Goal: Information Seeking & Learning: Learn about a topic

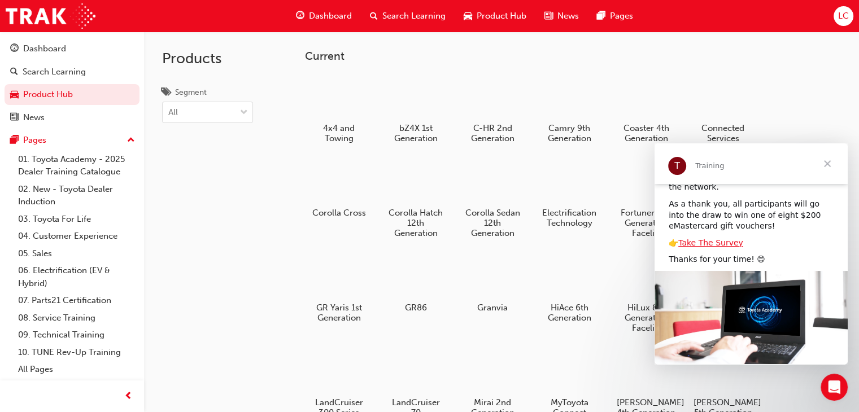
scroll to position [120, 0]
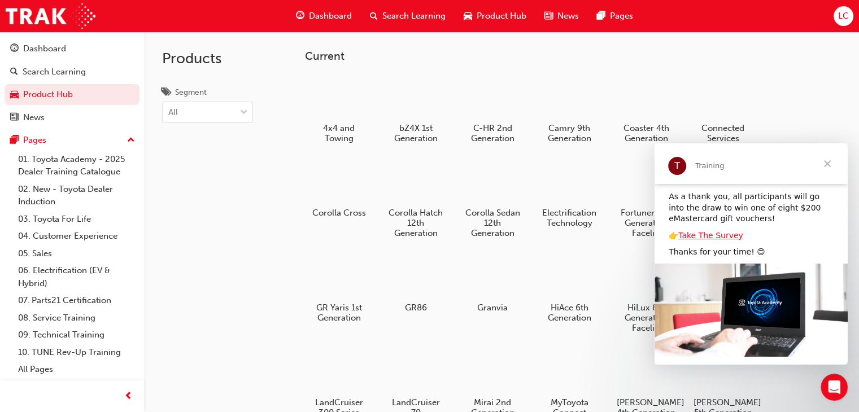
click at [825, 164] on span "Close" at bounding box center [827, 163] width 41 height 41
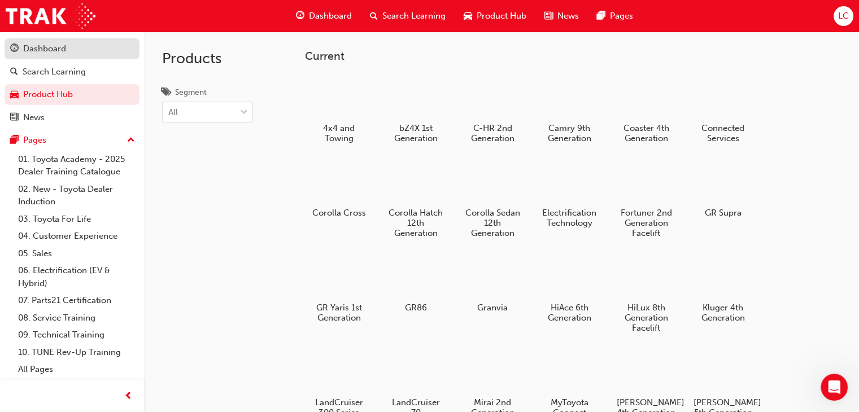
click at [66, 47] on div "Dashboard" at bounding box center [72, 49] width 124 height 14
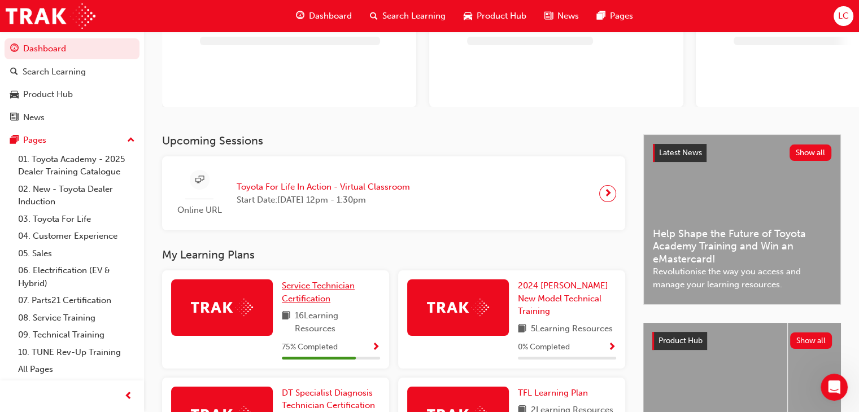
scroll to position [226, 0]
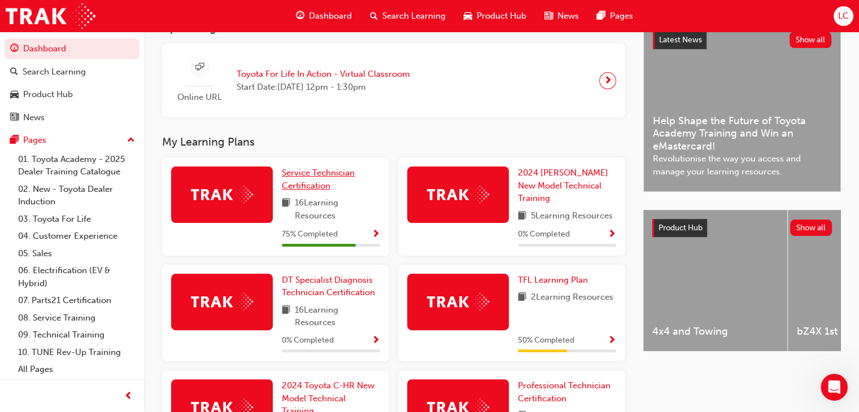
click at [308, 185] on div "My Learning Plans Service Technician Certification 16 Learning Resources 75 % C…" at bounding box center [402, 349] width 481 height 426
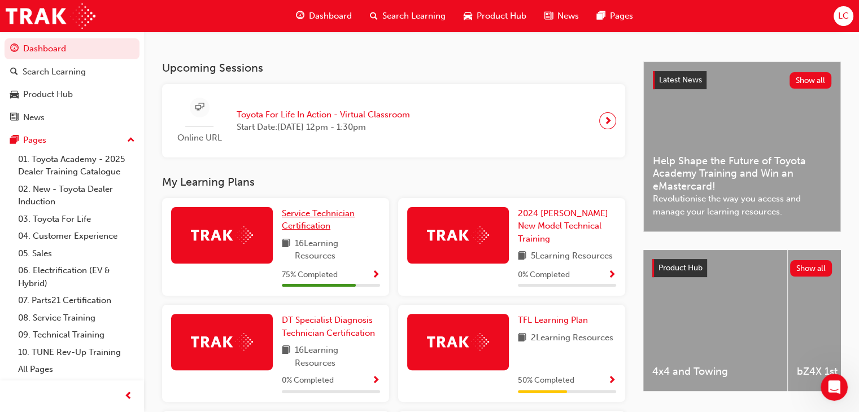
scroll to position [339, 0]
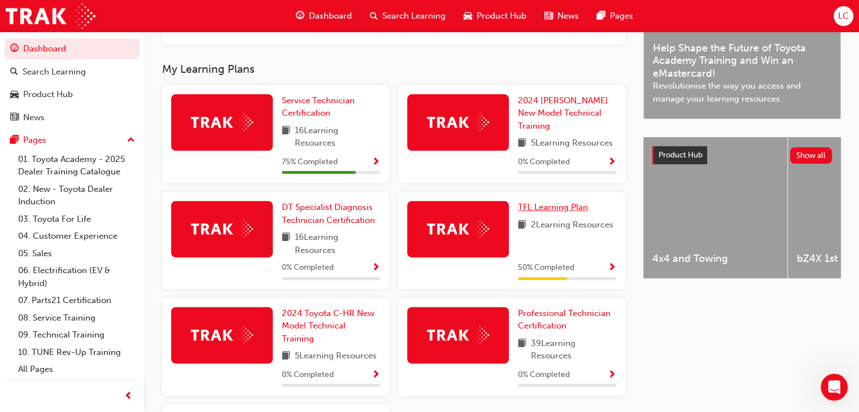
click at [539, 205] on span "TFL Learning Plan" at bounding box center [553, 207] width 70 height 10
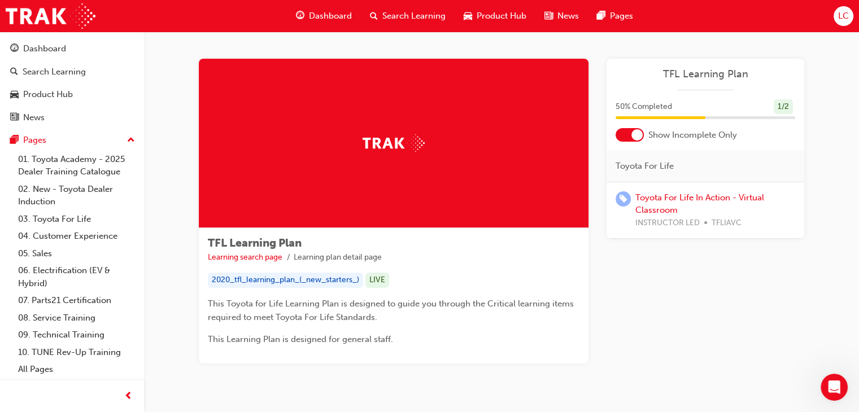
scroll to position [33, 0]
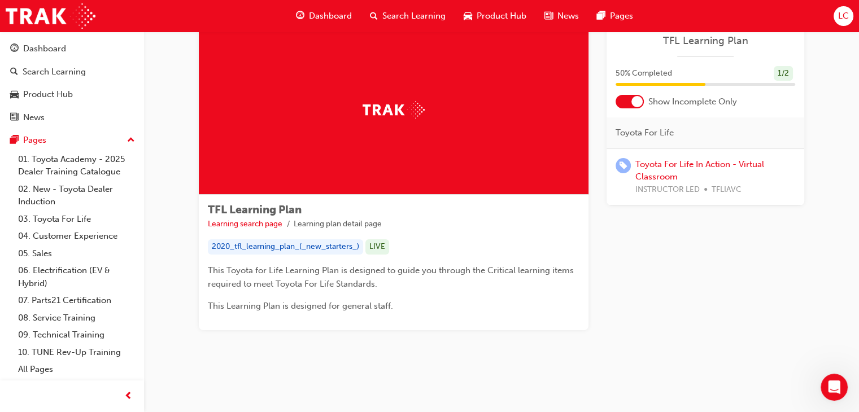
click at [290, 249] on div "2020_tfl_learning_plan_(_new_starters_)" at bounding box center [285, 247] width 155 height 15
click at [380, 246] on div "LIVE" at bounding box center [377, 247] width 24 height 15
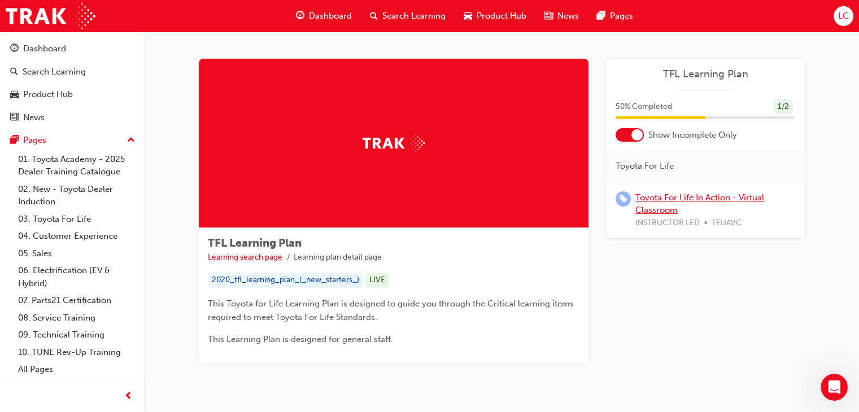
click at [670, 195] on link "Toyota For Life In Action - Virtual Classroom" at bounding box center [700, 204] width 129 height 23
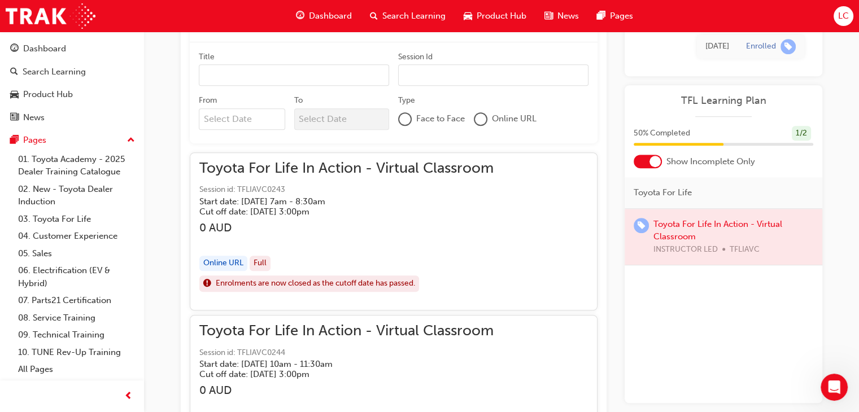
scroll to position [573, 0]
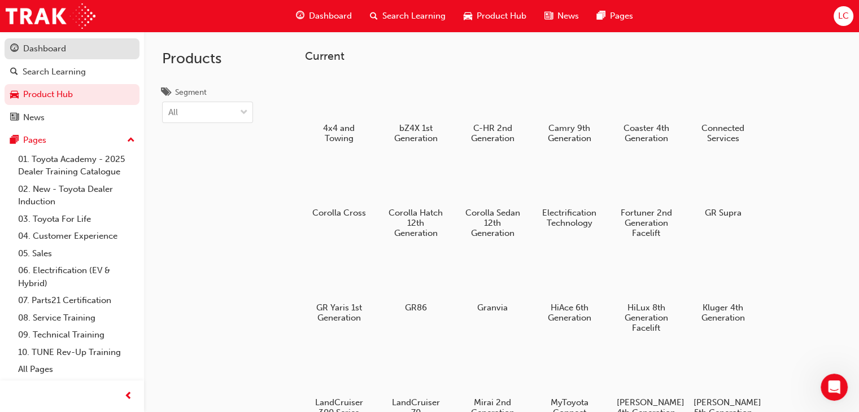
click at [45, 51] on div "Dashboard" at bounding box center [44, 48] width 43 height 13
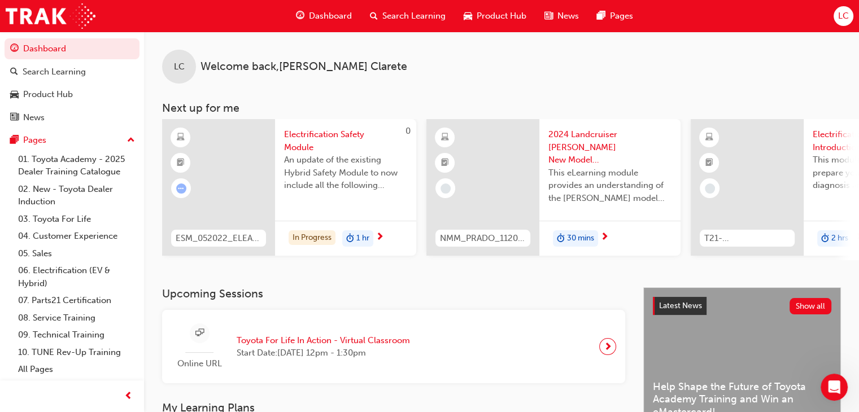
click at [349, 7] on div "Dashboard" at bounding box center [324, 16] width 74 height 23
click at [328, 17] on span "Dashboard" at bounding box center [330, 16] width 43 height 13
click at [60, 72] on div "Search Learning" at bounding box center [54, 72] width 63 height 13
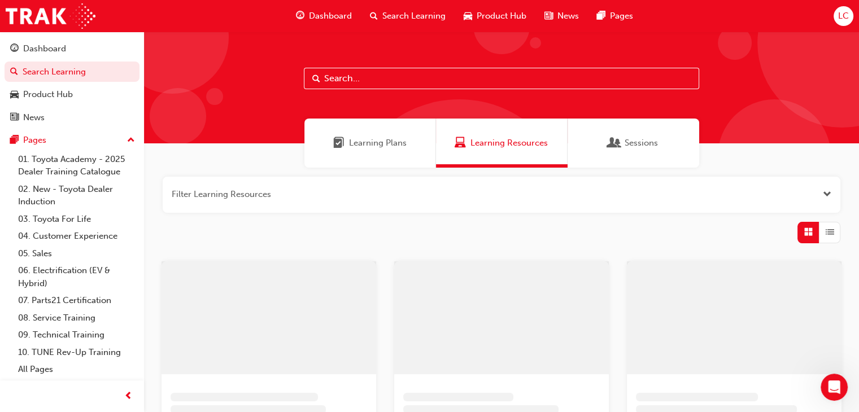
scroll to position [169, 0]
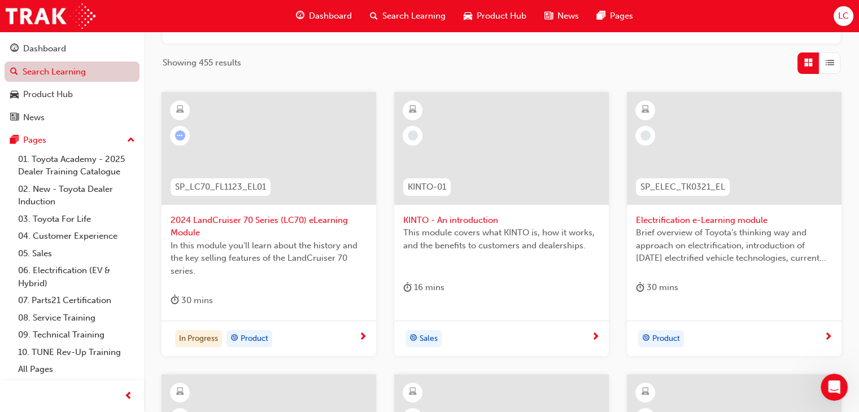
click at [60, 72] on link "Search Learning" at bounding box center [72, 72] width 135 height 21
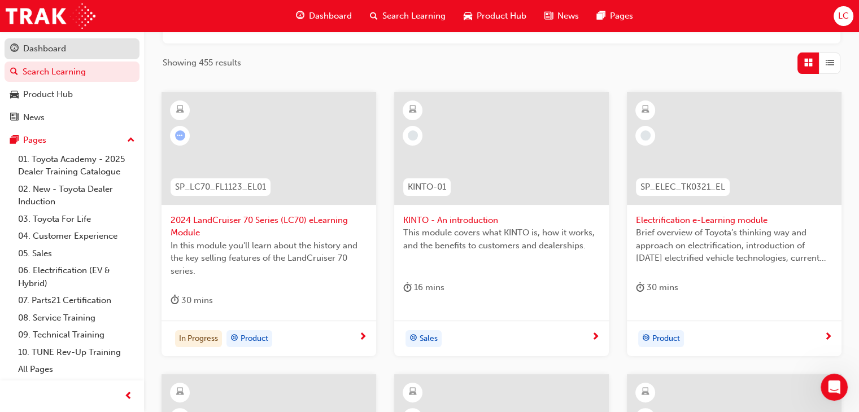
click at [58, 46] on div "Dashboard" at bounding box center [44, 48] width 43 height 13
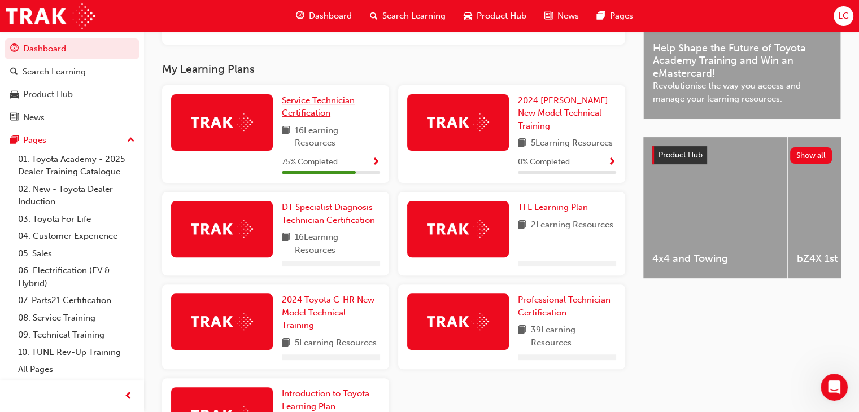
scroll to position [395, 0]
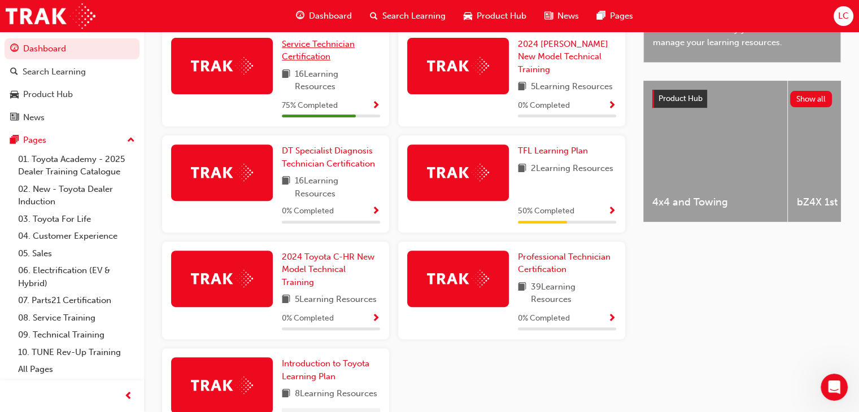
click at [307, 112] on span "75 % Completed" at bounding box center [310, 105] width 56 height 13
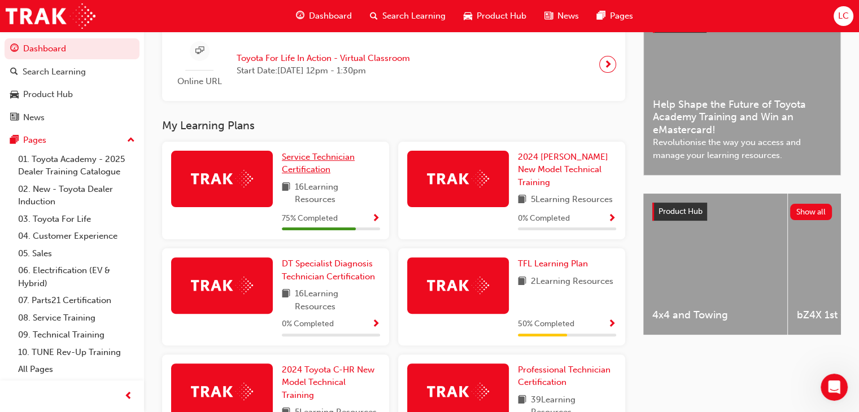
click at [291, 161] on span "Service Technician Certification" at bounding box center [318, 163] width 73 height 23
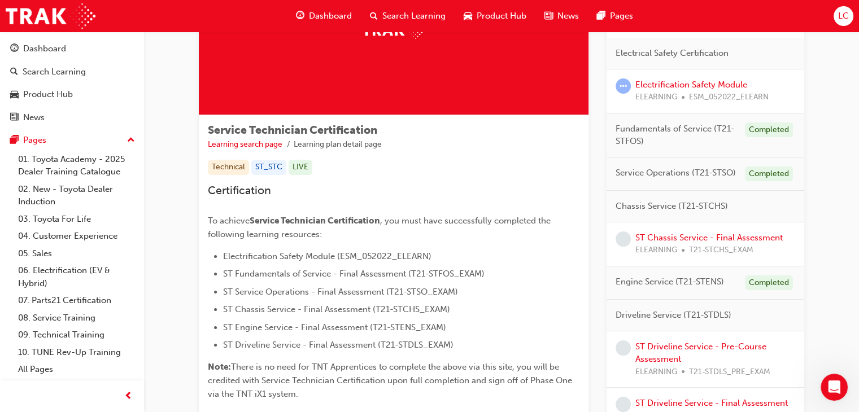
scroll to position [169, 0]
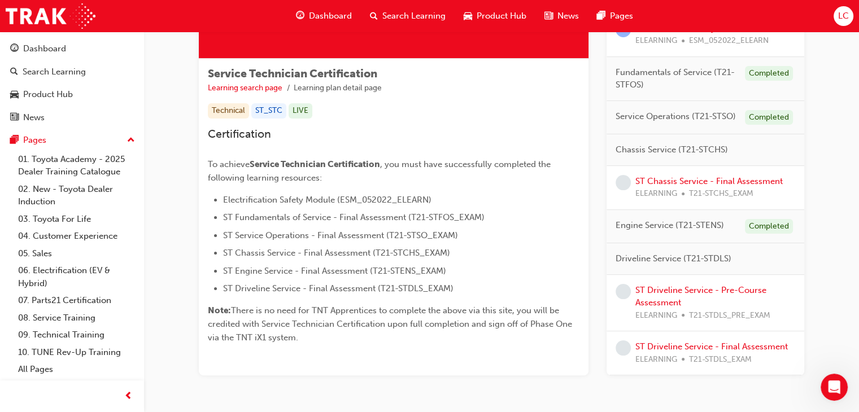
click at [691, 175] on div "ST Chassis Service - Final Assessment ELEARNING T21-STCHS_EXAM" at bounding box center [709, 187] width 147 height 25
click at [687, 177] on link "ST Chassis Service - Final Assessment" at bounding box center [709, 181] width 147 height 10
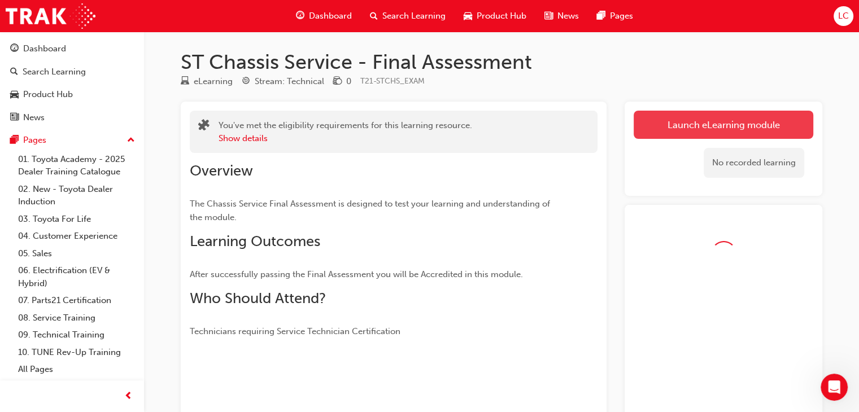
click at [695, 130] on link "Launch eLearning module" at bounding box center [724, 125] width 180 height 28
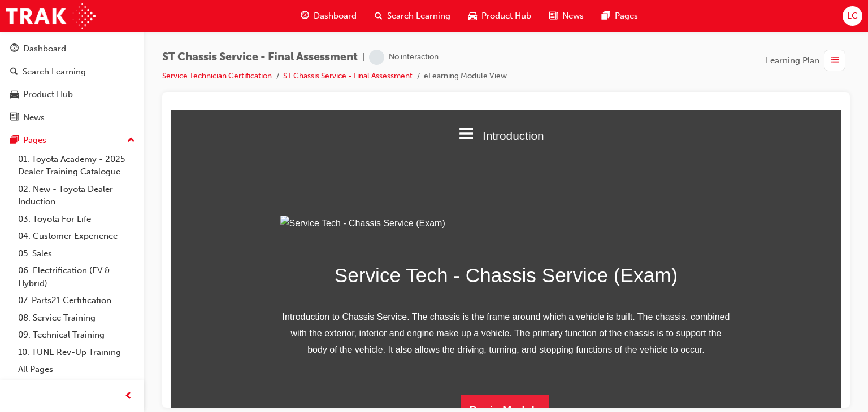
scroll to position [142, 0]
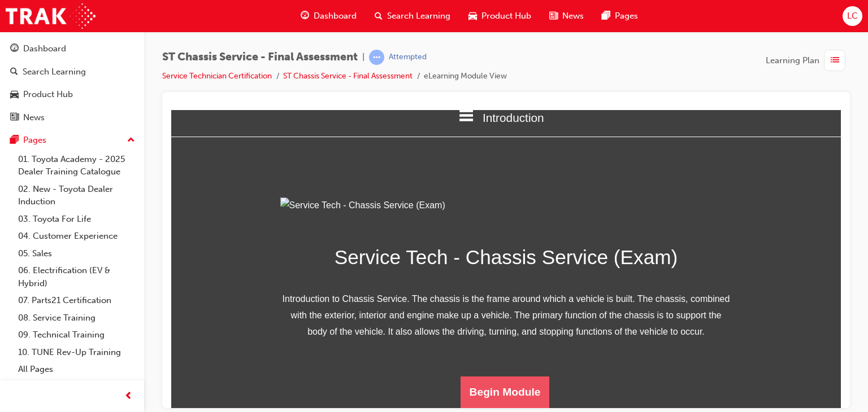
click at [508, 386] on button "Begin Module" at bounding box center [504, 392] width 89 height 32
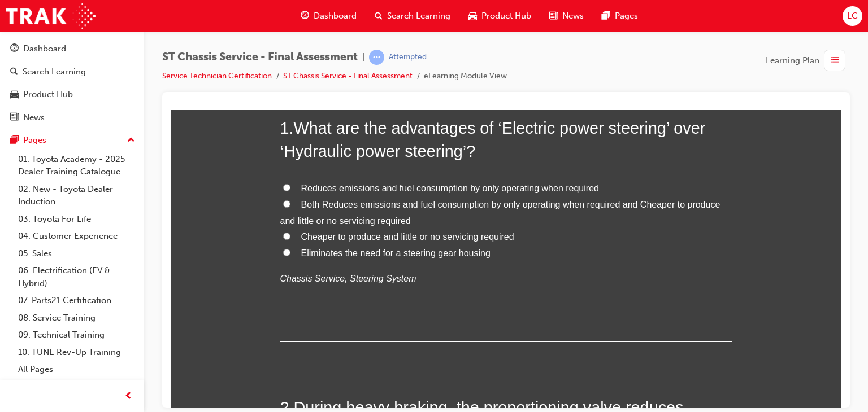
scroll to position [56, 0]
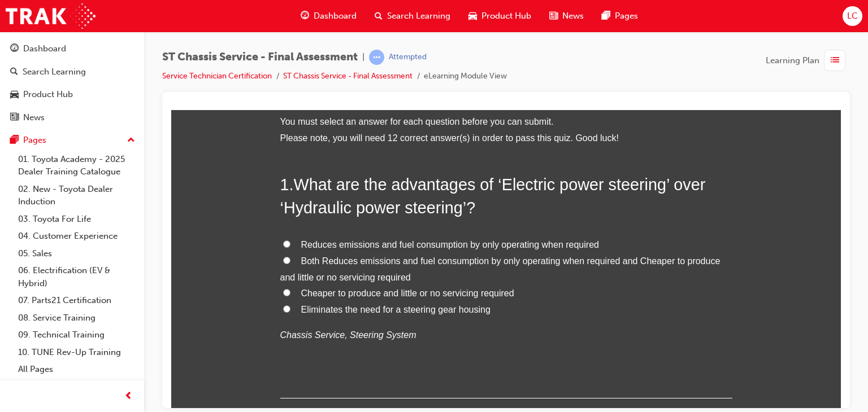
click at [314, 291] on span "Cheaper to produce and little or no servicing required" at bounding box center [407, 293] width 213 height 10
click at [290, 291] on input "Cheaper to produce and little or no servicing required" at bounding box center [286, 292] width 7 height 7
radio input "true"
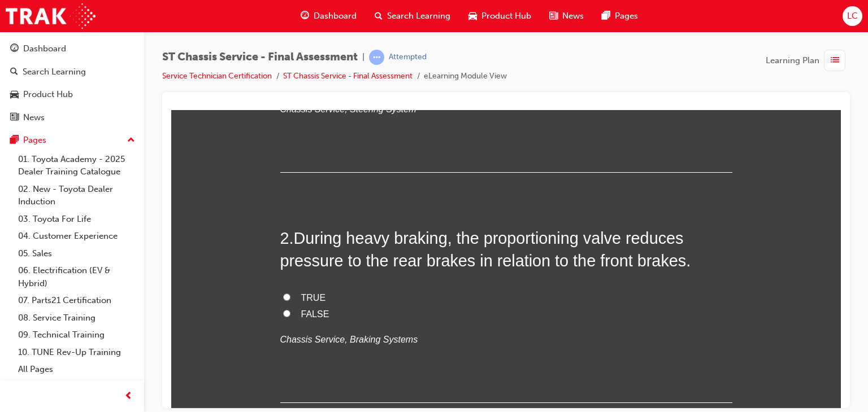
scroll to position [339, 0]
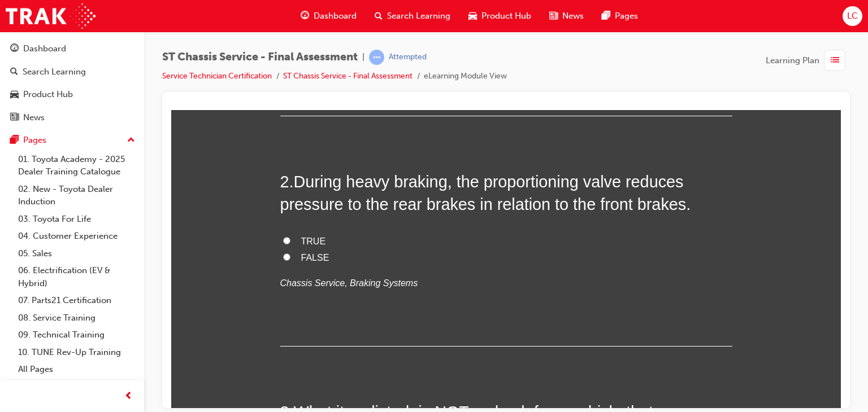
click at [303, 243] on span "TRUE" at bounding box center [313, 241] width 25 height 10
click at [290, 243] on input "TRUE" at bounding box center [286, 240] width 7 height 7
radio input "true"
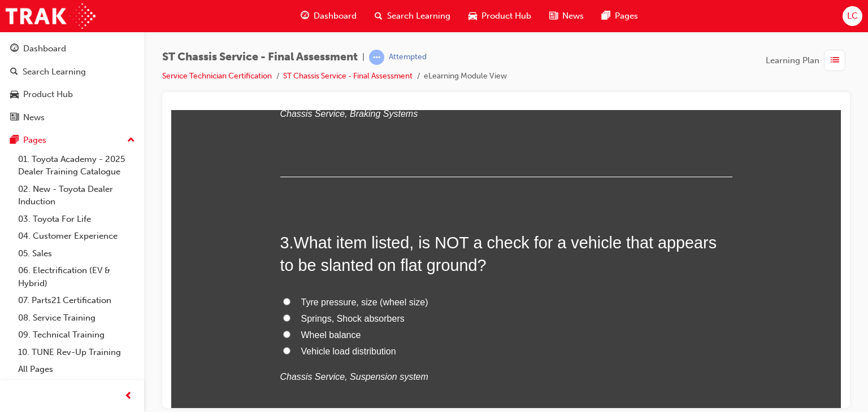
scroll to position [565, 0]
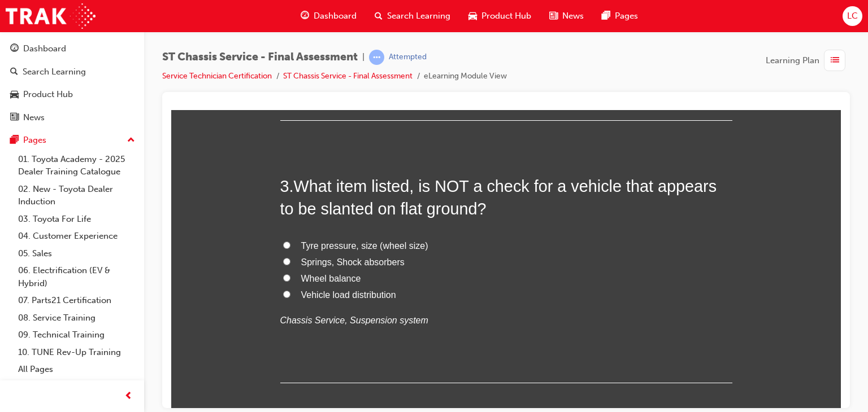
click at [302, 277] on span "Wheel balance" at bounding box center [331, 278] width 60 height 10
click at [290, 277] on input "Wheel balance" at bounding box center [286, 277] width 7 height 7
radio input "true"
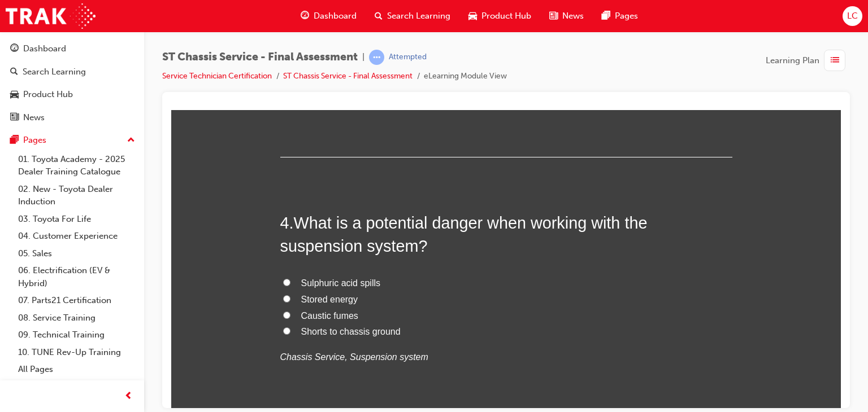
click at [283, 299] on input "Stored energy" at bounding box center [286, 298] width 7 height 7
radio input "true"
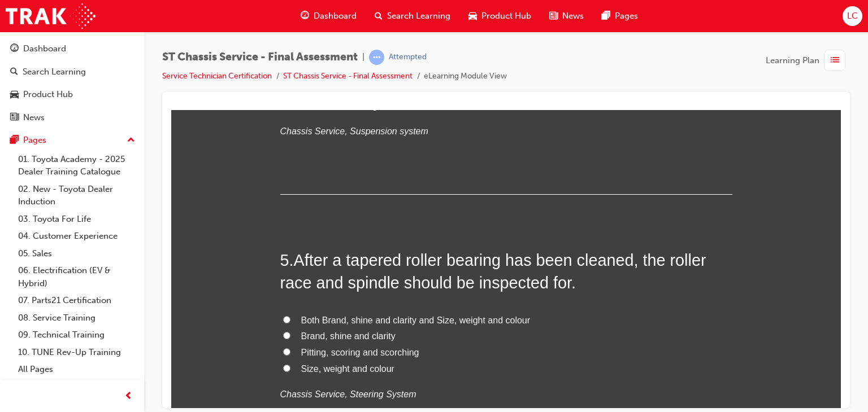
scroll to position [1073, 0]
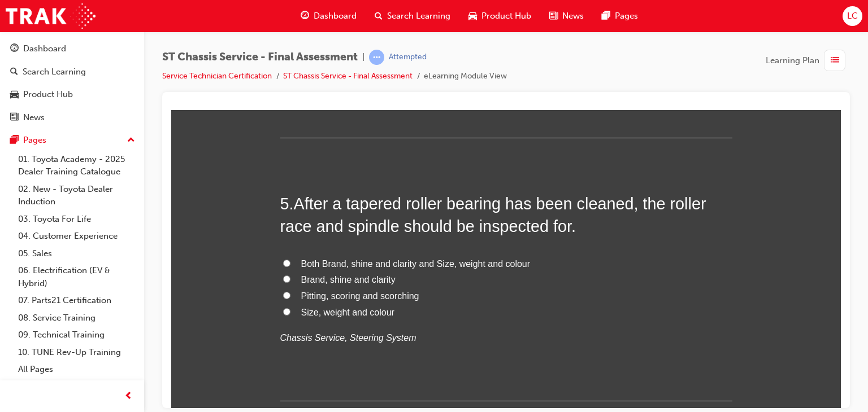
click at [303, 298] on span "Pitting, scoring and scorching" at bounding box center [360, 296] width 118 height 10
click at [290, 298] on input "Pitting, scoring and scorching" at bounding box center [286, 294] width 7 height 7
radio input "true"
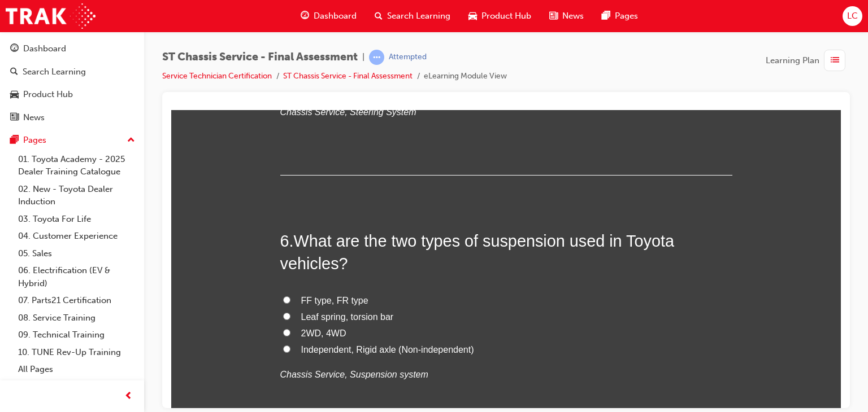
scroll to position [1356, 0]
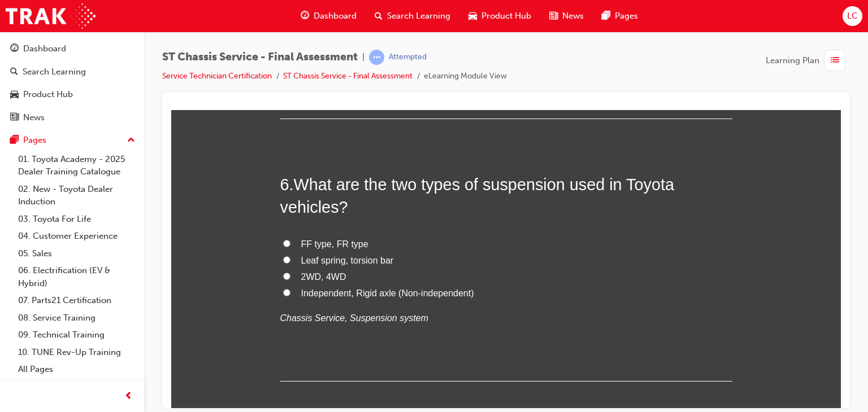
click at [283, 290] on input "Independent, Rigid axle (Non-independent)" at bounding box center [286, 292] width 7 height 7
radio input "true"
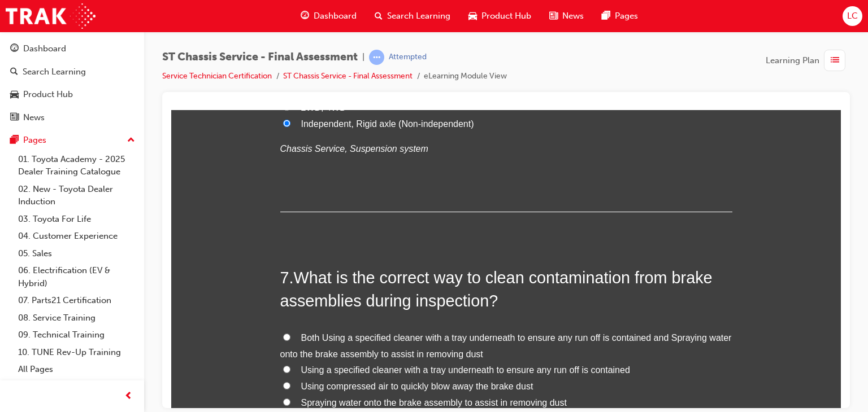
scroll to position [1638, 0]
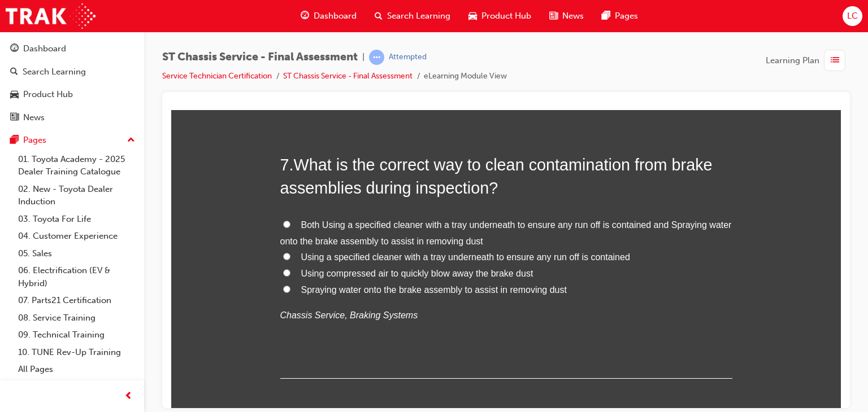
click at [334, 255] on span "Using a specified cleaner with a tray underneath to ensure any run off is conta…" at bounding box center [465, 257] width 329 height 10
click at [290, 255] on input "Using a specified cleaner with a tray underneath to ensure any run off is conta…" at bounding box center [286, 256] width 7 height 7
radio input "true"
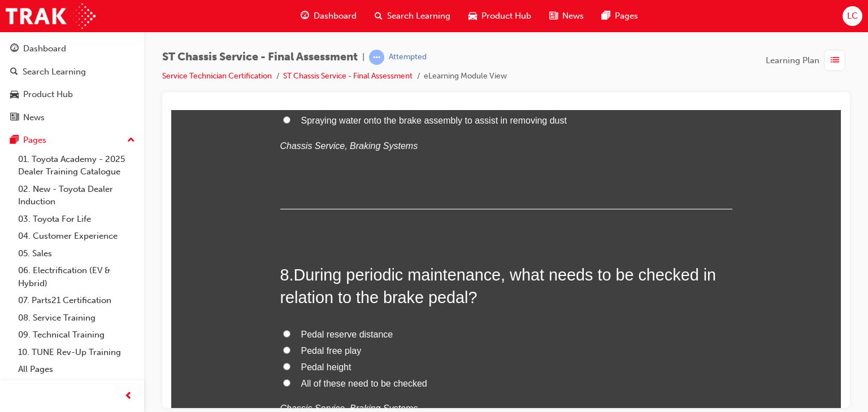
scroll to position [1921, 0]
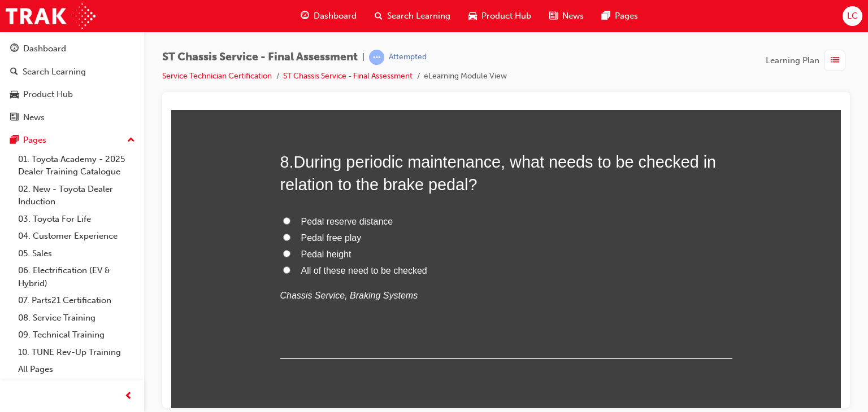
click at [283, 269] on input "All of these need to be checked" at bounding box center [286, 269] width 7 height 7
radio input "true"
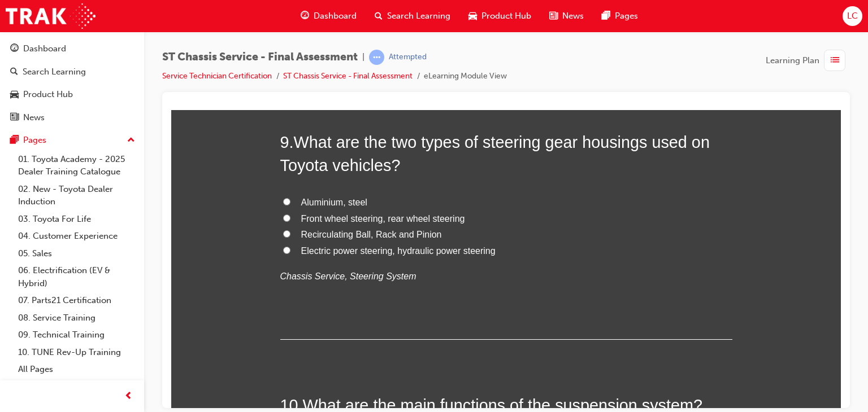
scroll to position [2147, 0]
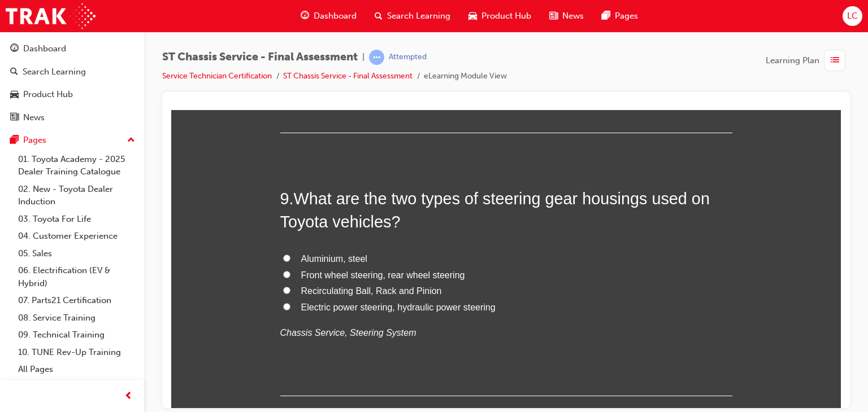
click at [287, 306] on label "Electric power steering, hydraulic power steering" at bounding box center [506, 307] width 452 height 16
click at [287, 306] on input "Electric power steering, hydraulic power steering" at bounding box center [286, 306] width 7 height 7
radio input "true"
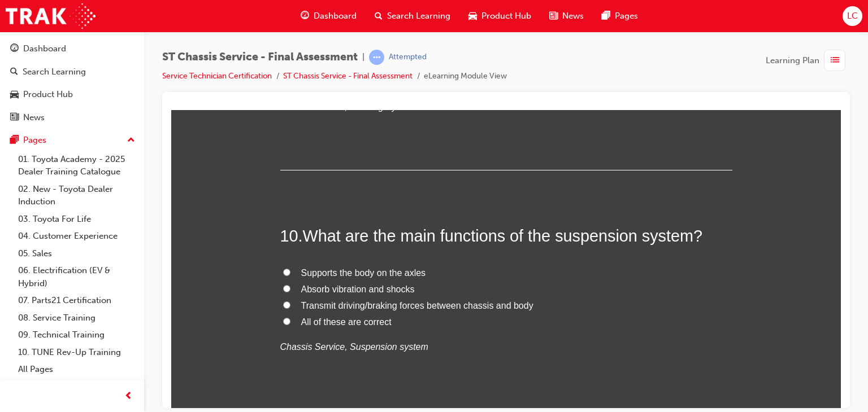
scroll to position [2429, 0]
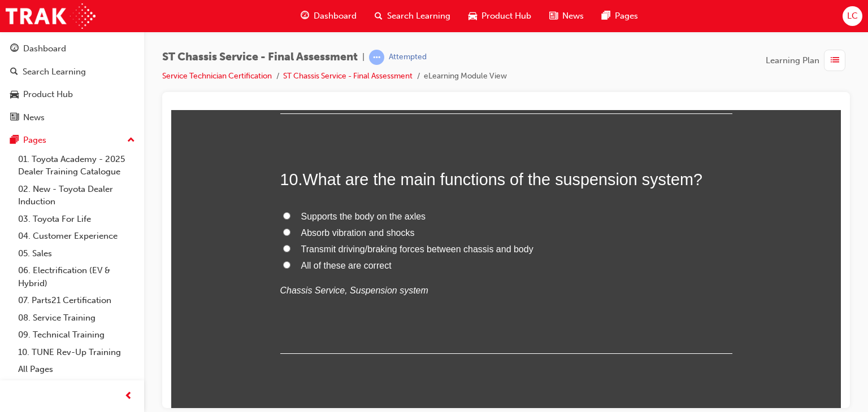
click at [283, 263] on input "All of these are correct" at bounding box center [286, 264] width 7 height 7
radio input "true"
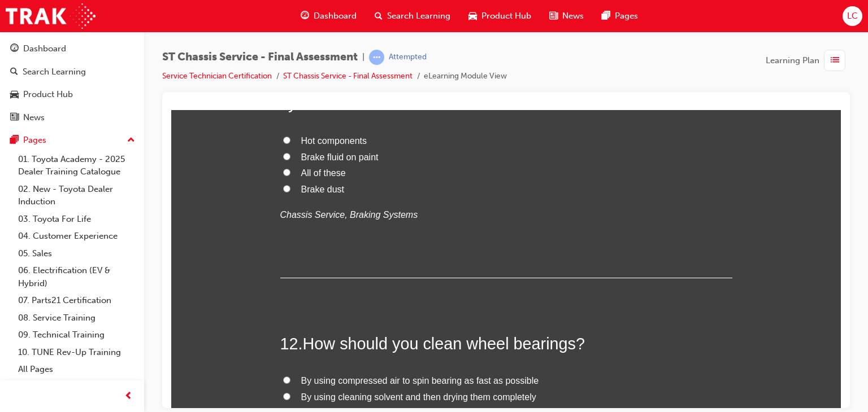
scroll to position [2655, 0]
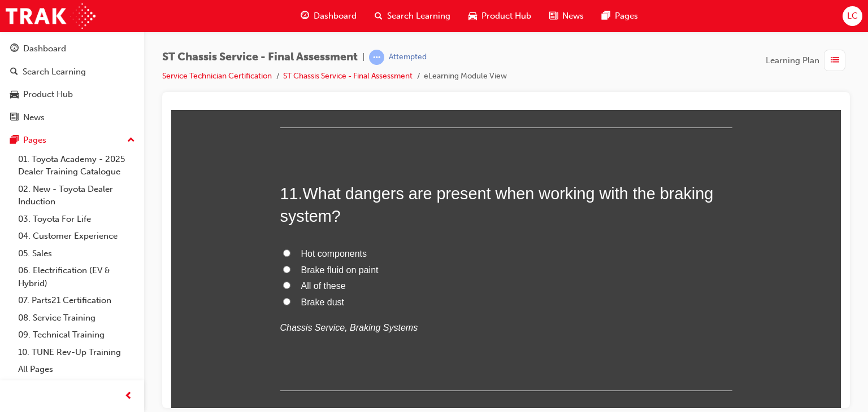
drag, startPoint x: 282, startPoint y: 284, endPoint x: 315, endPoint y: 273, distance: 34.7
click at [284, 284] on input "All of these" at bounding box center [286, 284] width 7 height 7
radio input "true"
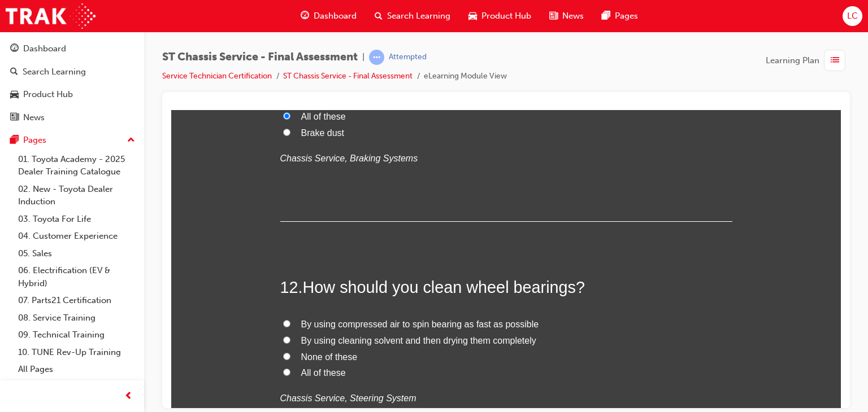
scroll to position [2881, 0]
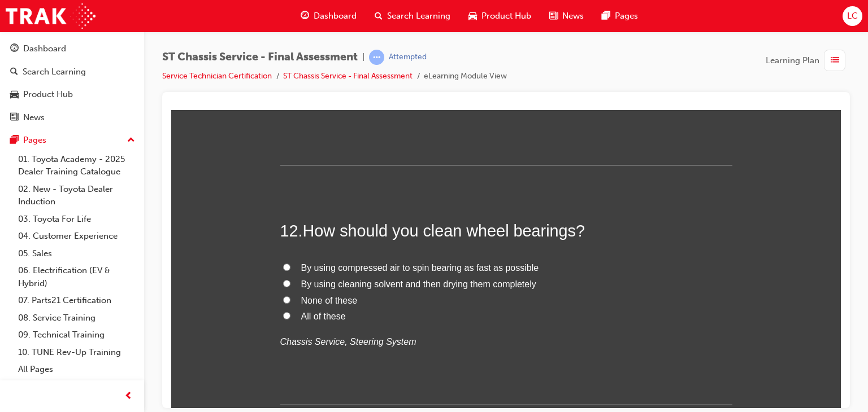
click at [283, 300] on input "None of these" at bounding box center [286, 299] width 7 height 7
radio input "true"
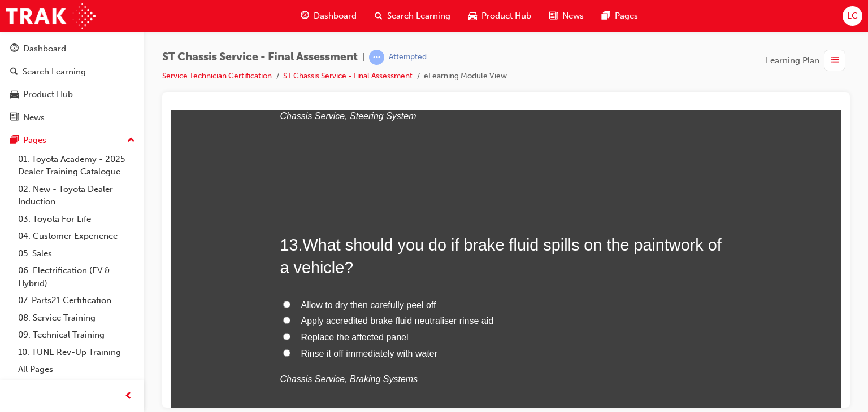
scroll to position [3163, 0]
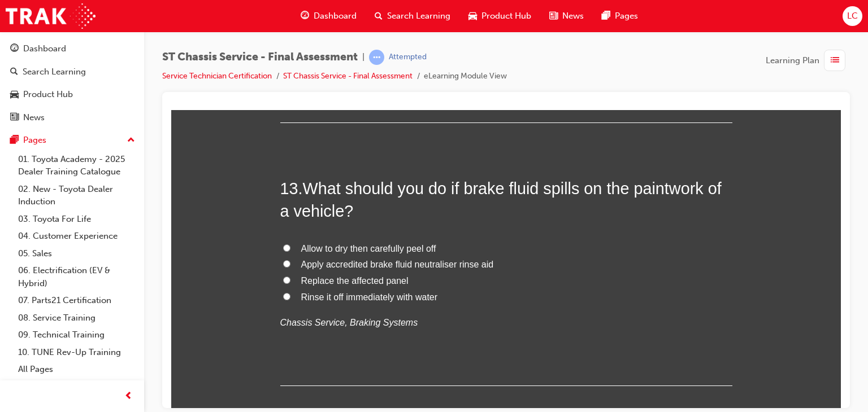
click at [284, 295] on input "Rinse it off immediately with water" at bounding box center [286, 296] width 7 height 7
radio input "true"
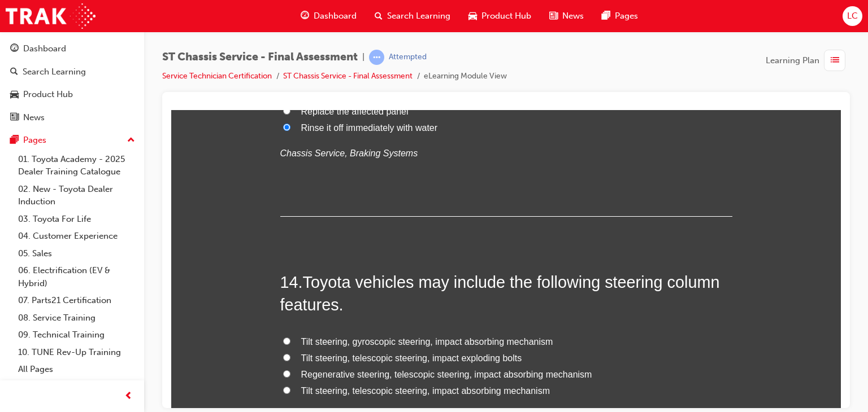
scroll to position [3446, 0]
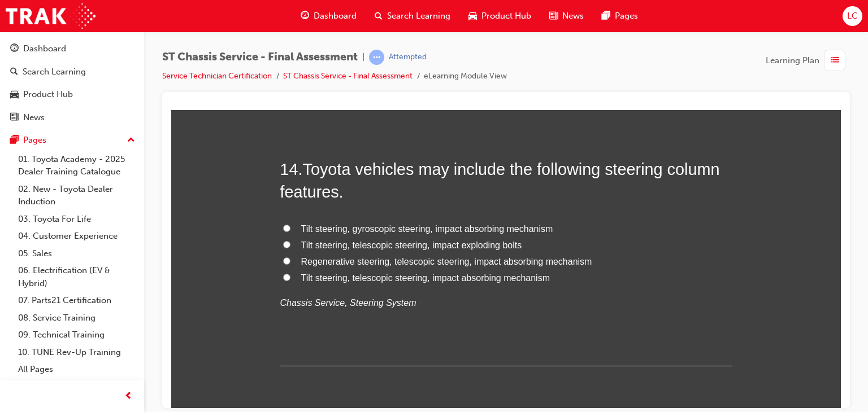
drag, startPoint x: 347, startPoint y: 266, endPoint x: 341, endPoint y: 273, distance: 9.3
click at [346, 267] on div "Tilt steering, gyroscopic steering, impact absorbing mechanism Tilt steering, t…" at bounding box center [506, 266] width 452 height 90
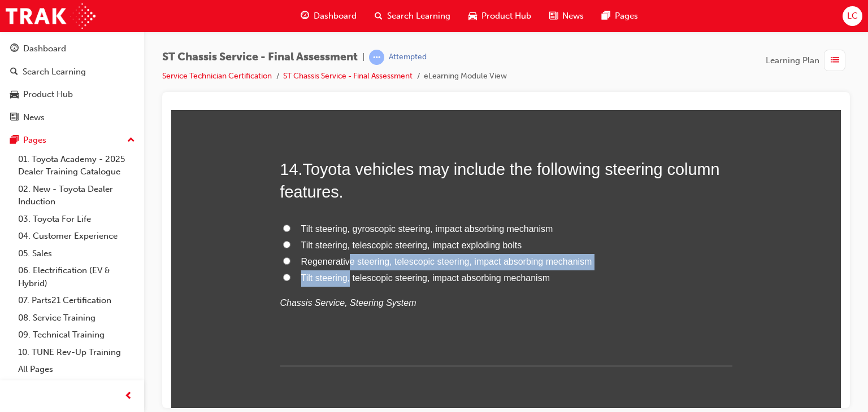
click at [339, 277] on span "Tilt steering, telescopic steering, impact absorbing mechanism" at bounding box center [425, 278] width 249 height 10
click at [290, 277] on input "Tilt steering, telescopic steering, impact absorbing mechanism" at bounding box center [286, 276] width 7 height 7
radio input "true"
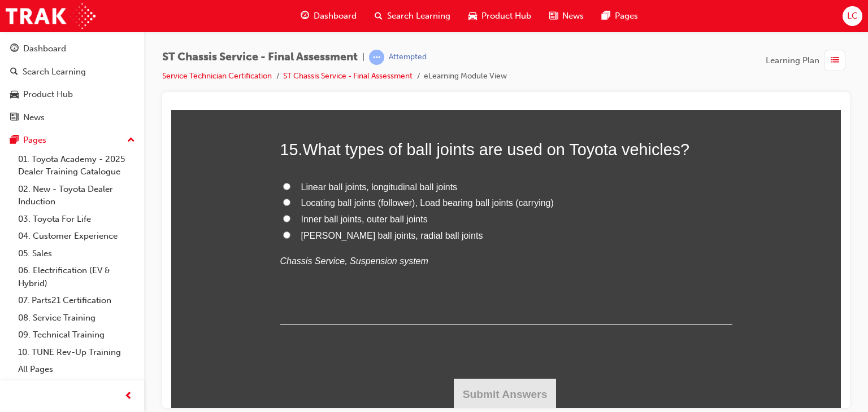
scroll to position [3672, 0]
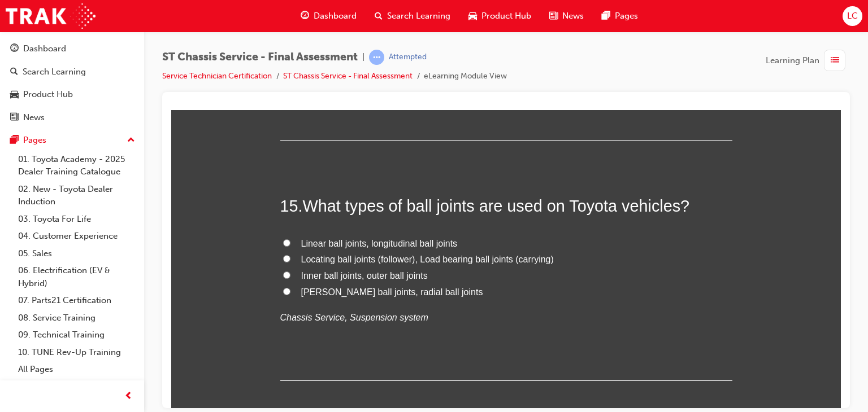
click at [301, 259] on span "Locating ball joints (follower), Load bearing ball joints (carrying)" at bounding box center [427, 259] width 253 height 10
click at [290, 259] on input "Locating ball joints (follower), Load bearing ball joints (carrying)" at bounding box center [286, 258] width 7 height 7
radio input "true"
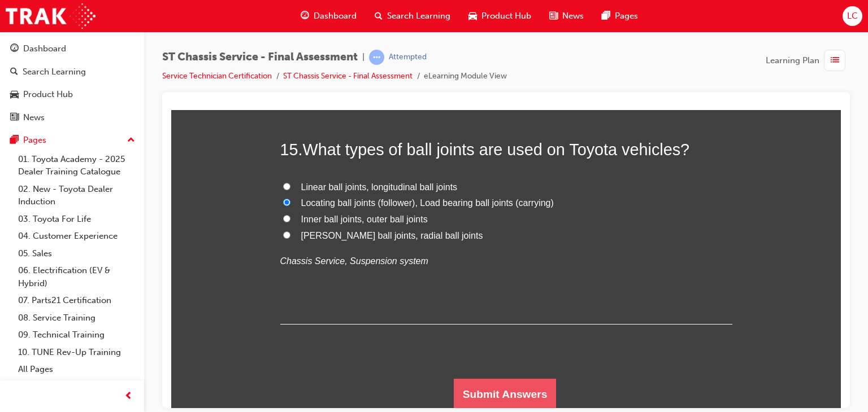
click at [476, 407] on button "Submit Answers" at bounding box center [505, 394] width 103 height 32
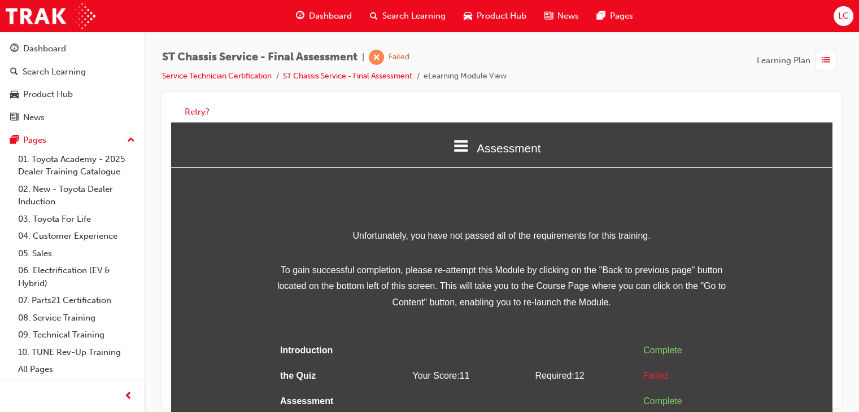
scroll to position [8, 0]
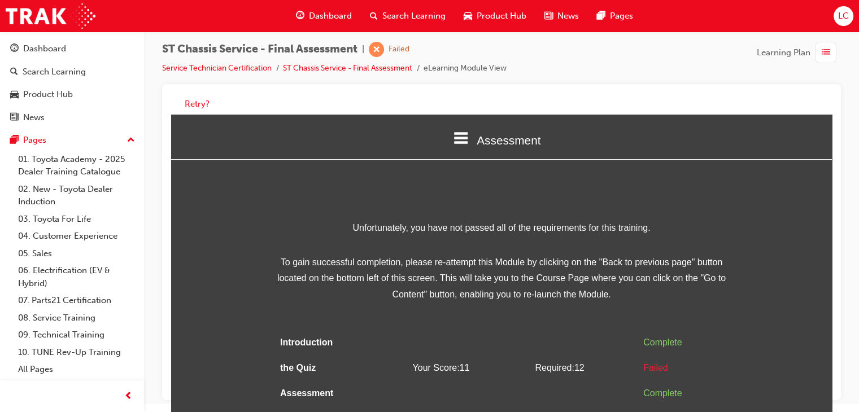
click at [648, 371] on div "Failed" at bounding box center [683, 368] width 80 height 16
click at [648, 370] on div "Failed" at bounding box center [683, 368] width 80 height 16
drag, startPoint x: 648, startPoint y: 370, endPoint x: 635, endPoint y: 363, distance: 15.2
click at [649, 370] on div "Failed" at bounding box center [683, 368] width 80 height 16
